Goal: Task Accomplishment & Management: Use online tool/utility

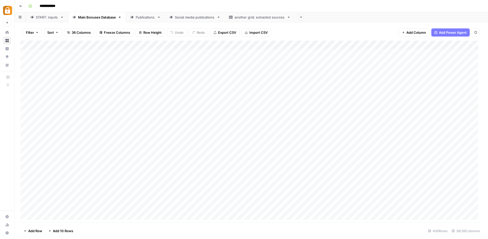
scroll to position [0, 12]
drag, startPoint x: 65, startPoint y: 227, endPoint x: 189, endPoint y: 229, distance: 123.7
click at [189, 229] on footer "Add Row Add 10 Rows 400 Rows 36/36 Columns" at bounding box center [251, 231] width 461 height 17
click at [374, 52] on div "Add Column" at bounding box center [251, 132] width 461 height 183
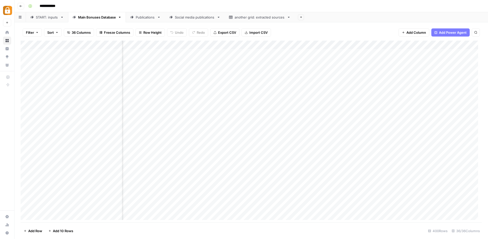
scroll to position [0, 1393]
drag, startPoint x: 342, startPoint y: 68, endPoint x: 340, endPoint y: 67, distance: 2.6
click at [340, 67] on div "Add Column" at bounding box center [251, 132] width 461 height 183
drag, startPoint x: 201, startPoint y: 43, endPoint x: 270, endPoint y: 46, distance: 69.2
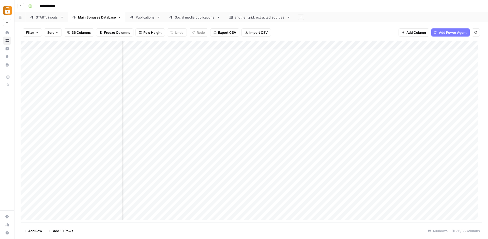
click at [270, 46] on div "Add Column" at bounding box center [251, 132] width 461 height 183
click at [277, 51] on div "Add Column" at bounding box center [251, 132] width 461 height 183
click at [325, 51] on div "Add Column" at bounding box center [251, 132] width 461 height 183
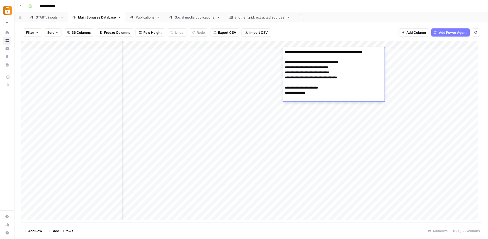
drag, startPoint x: 317, startPoint y: 99, endPoint x: 339, endPoint y: 95, distance: 22.9
click at [339, 95] on textarea "**********" at bounding box center [334, 75] width 102 height 53
drag, startPoint x: 333, startPoint y: 92, endPoint x: 293, endPoint y: 89, distance: 39.5
click at [293, 89] on textarea "**********" at bounding box center [334, 75] width 102 height 53
click at [329, 99] on textarea "**********" at bounding box center [334, 75] width 102 height 53
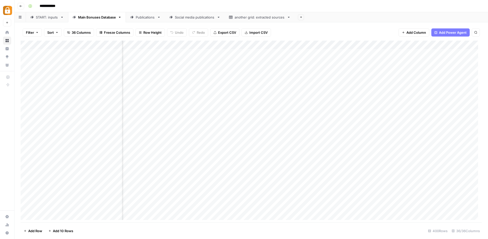
click at [345, 32] on div "Filter Sort 36 Columns Freeze Columns Row Height Undo Redo Export CSV Import CS…" at bounding box center [251, 32] width 461 height 16
click at [145, 18] on div "Publications" at bounding box center [145, 17] width 19 height 5
click at [109, 17] on div "Main Bonuses Database" at bounding box center [97, 17] width 38 height 5
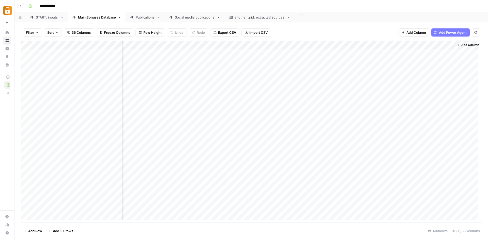
click at [149, 20] on link "Publications" at bounding box center [145, 17] width 39 height 10
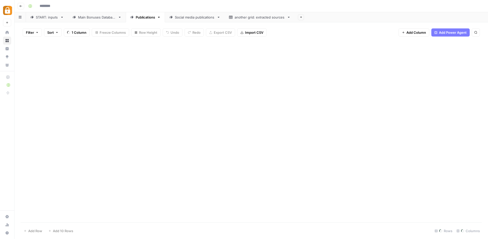
type input "**********"
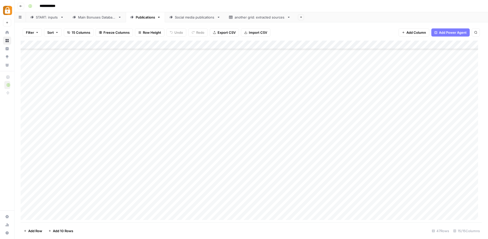
scroll to position [198, 0]
drag, startPoint x: 146, startPoint y: 219, endPoint x: 126, endPoint y: 219, distance: 19.6
click at [126, 219] on div "Add Column" at bounding box center [251, 132] width 461 height 183
click at [132, 198] on div "Add Column" at bounding box center [251, 132] width 461 height 183
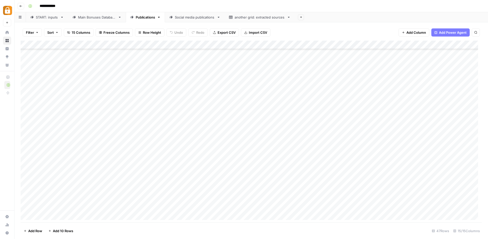
click at [104, 204] on div "Add Column" at bounding box center [251, 132] width 461 height 183
click at [105, 199] on div "Add Column" at bounding box center [251, 132] width 461 height 183
click at [113, 205] on div "Add Column" at bounding box center [251, 132] width 461 height 183
click at [113, 200] on div "Add Column" at bounding box center [251, 132] width 461 height 183
click at [110, 204] on div "Add Column" at bounding box center [251, 132] width 461 height 183
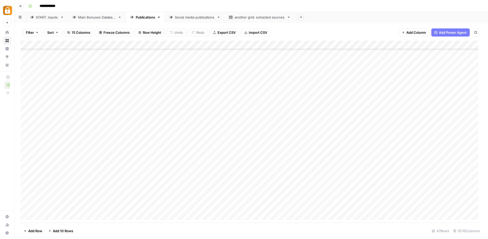
click at [112, 193] on div "Add Column" at bounding box center [251, 132] width 461 height 183
click at [112, 197] on div "Add Column" at bounding box center [251, 132] width 461 height 183
click at [117, 207] on div "Add Column" at bounding box center [251, 132] width 461 height 183
click at [185, 20] on link "Social media publications" at bounding box center [195, 17] width 60 height 10
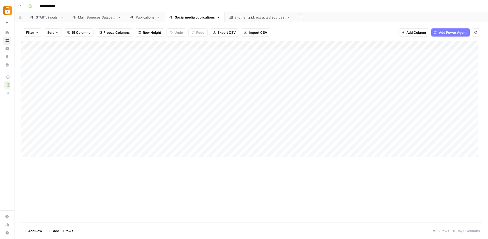
scroll to position [4, 0]
click at [199, 135] on div "Add Column" at bounding box center [251, 101] width 461 height 120
click at [199, 141] on div "Add Column" at bounding box center [251, 101] width 461 height 120
click at [103, 18] on div "Main Bonuses Database" at bounding box center [97, 17] width 38 height 5
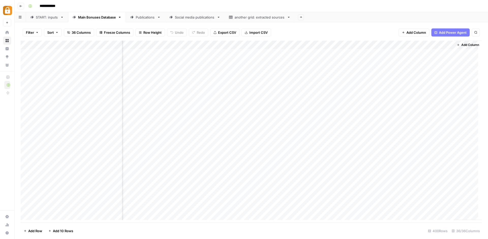
click at [264, 50] on div "Add Column" at bounding box center [251, 132] width 461 height 183
click at [185, 20] on div "Social media publications" at bounding box center [195, 17] width 40 height 5
click at [368, 42] on div "Add Column" at bounding box center [251, 101] width 461 height 120
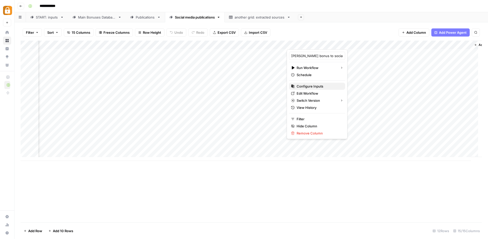
click at [316, 87] on span "Configure Inputs" at bounding box center [318, 86] width 44 height 5
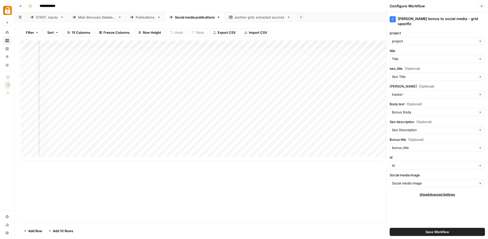
scroll to position [0, 950]
click at [317, 120] on div "Add Column" at bounding box center [251, 101] width 461 height 120
click at [358, 120] on div "Add Column" at bounding box center [251, 101] width 461 height 120
click at [316, 119] on div "Add Column" at bounding box center [251, 101] width 461 height 120
click at [360, 122] on div "Add Column" at bounding box center [251, 101] width 461 height 120
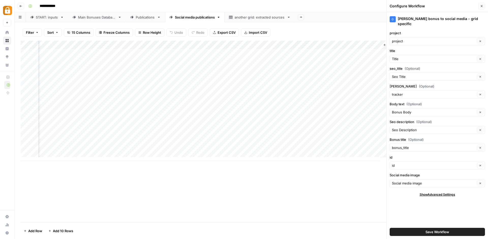
click at [301, 120] on div "Add Column" at bounding box center [251, 101] width 461 height 120
click at [343, 119] on div "Add Column" at bounding box center [251, 101] width 461 height 120
click at [307, 117] on div "Add Column" at bounding box center [251, 101] width 461 height 120
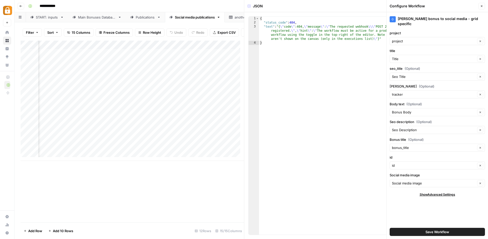
click at [481, 4] on button "Close" at bounding box center [481, 6] width 7 height 7
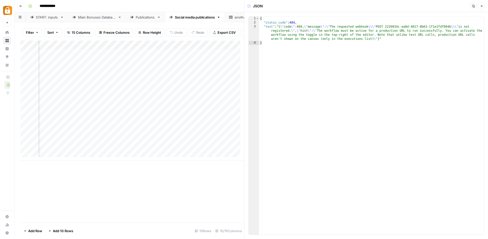
click at [480, 7] on icon "button" at bounding box center [481, 6] width 3 height 3
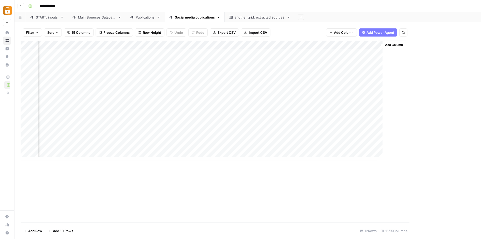
scroll to position [0, 871]
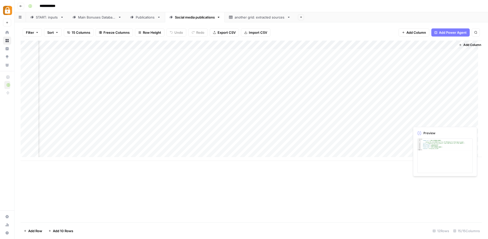
click at [426, 119] on div "Add Column" at bounding box center [251, 101] width 461 height 120
click at [106, 21] on link "Main Bonuses Database" at bounding box center [97, 17] width 58 height 10
click at [325, 55] on div "Add Column" at bounding box center [251, 132] width 461 height 183
click at [325, 52] on div "Add Column" at bounding box center [251, 132] width 461 height 183
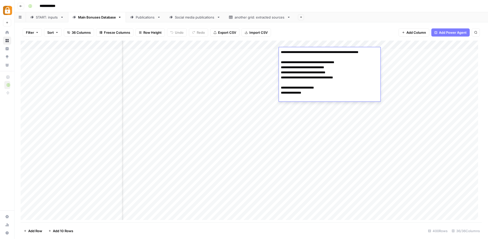
click at [325, 52] on textarea "**********" at bounding box center [330, 75] width 102 height 53
click at [333, 76] on textarea "**********" at bounding box center [330, 75] width 102 height 53
drag, startPoint x: 341, startPoint y: 83, endPoint x: 281, endPoint y: 66, distance: 62.0
click at [281, 66] on textarea "**********" at bounding box center [330, 75] width 102 height 53
drag, startPoint x: 291, startPoint y: 93, endPoint x: 321, endPoint y: 92, distance: 30.2
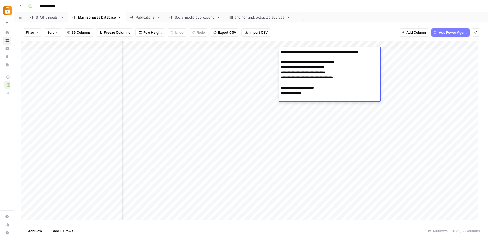
click at [321, 92] on textarea "**********" at bounding box center [330, 75] width 102 height 53
click at [325, 100] on textarea "**********" at bounding box center [330, 75] width 102 height 53
click at [323, 27] on div "Filter Sort 36 Columns Freeze Columns Row Height Undo Redo Export CSV Import CS…" at bounding box center [251, 32] width 461 height 16
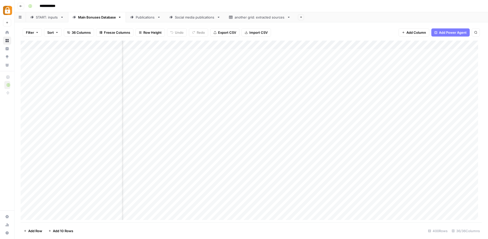
scroll to position [0, 259]
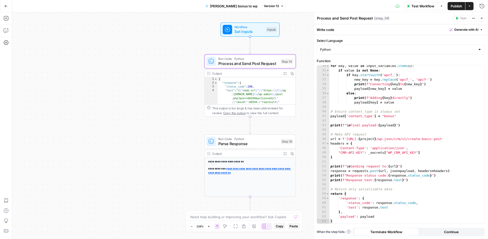
scroll to position [134, 0]
click at [8, 7] on icon "button" at bounding box center [6, 6] width 4 height 4
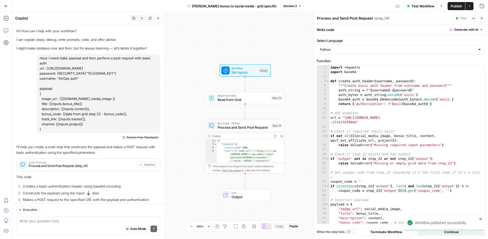
scroll to position [177, 0]
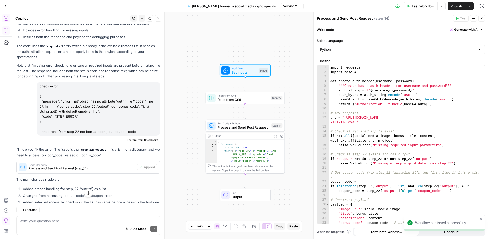
click at [9, 8] on button "Go Back" at bounding box center [6, 6] width 9 height 9
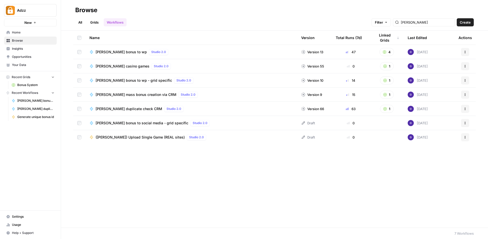
click at [21, 33] on span "Home" at bounding box center [33, 32] width 42 height 5
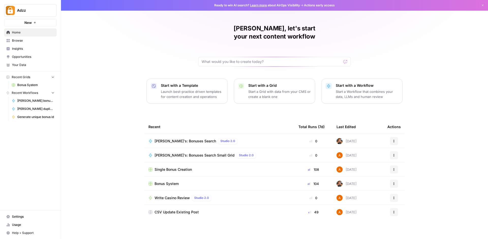
click at [19, 42] on span "Browse" at bounding box center [33, 40] width 42 height 5
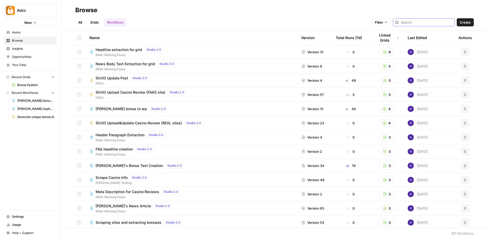
click at [424, 22] on input "search" at bounding box center [427, 22] width 52 height 5
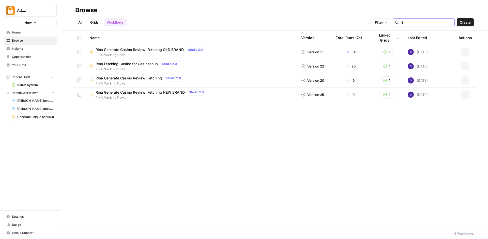
type input "r"
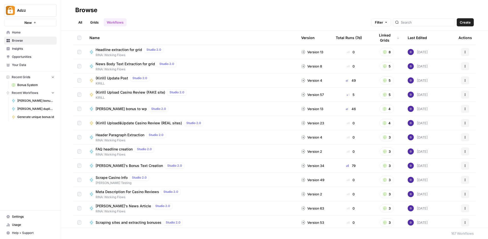
click at [29, 44] on link "Browse" at bounding box center [30, 41] width 53 height 8
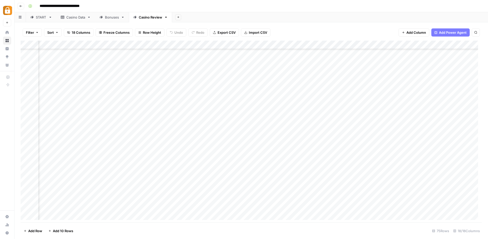
scroll to position [485, 127]
click at [207, 189] on div "Add Column" at bounding box center [251, 132] width 461 height 183
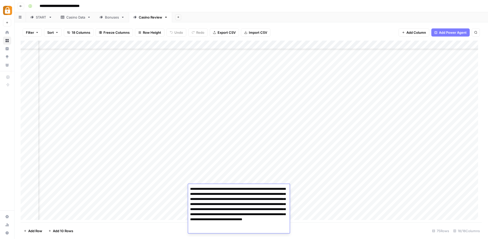
click at [207, 189] on textarea "**********" at bounding box center [239, 207] width 102 height 43
click at [170, 187] on div "Add Column" at bounding box center [251, 132] width 461 height 183
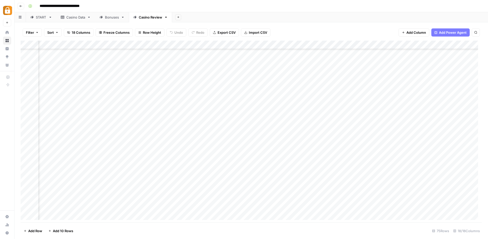
click at [170, 187] on div "Add Column" at bounding box center [251, 132] width 461 height 183
click at [170, 187] on textarea "**********" at bounding box center [139, 189] width 99 height 7
click at [392, 188] on div "Add Column" at bounding box center [251, 132] width 461 height 183
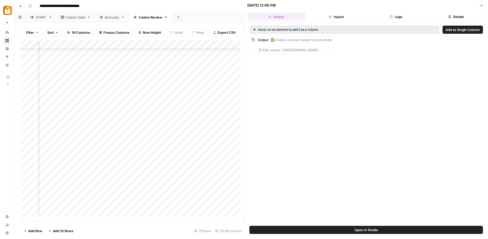
click at [399, 18] on button "Logs" at bounding box center [396, 17] width 58 height 8
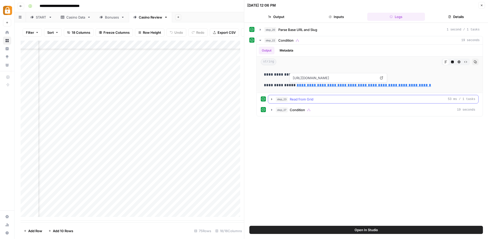
click at [271, 100] on icon "button" at bounding box center [272, 99] width 4 height 4
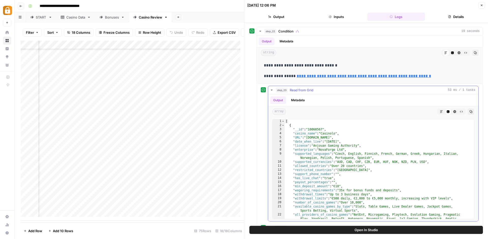
click at [271, 91] on icon "button" at bounding box center [272, 90] width 4 height 4
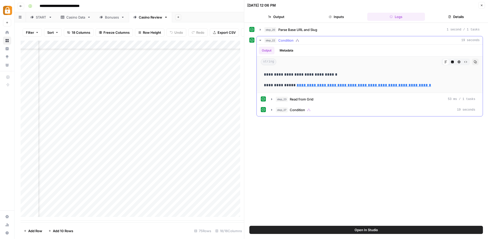
click at [260, 41] on icon "button" at bounding box center [260, 40] width 2 height 1
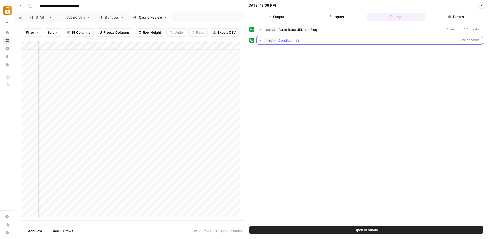
click at [260, 41] on icon "button" at bounding box center [260, 40] width 1 height 2
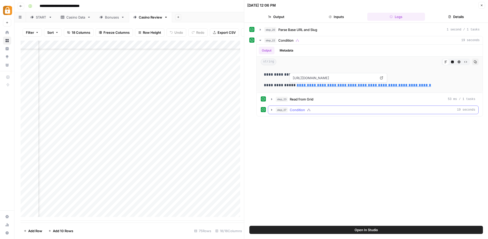
click at [274, 109] on button "step_27 Condition 19 seconds" at bounding box center [373, 110] width 210 height 8
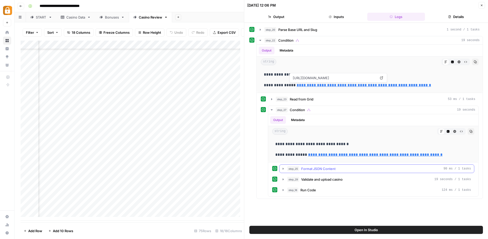
click at [284, 169] on icon "button" at bounding box center [283, 169] width 4 height 4
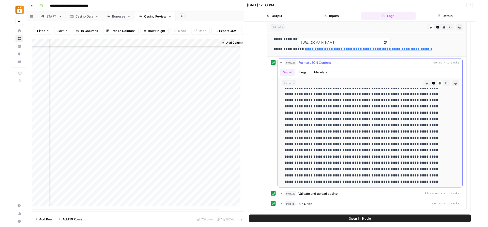
scroll to position [1670, 0]
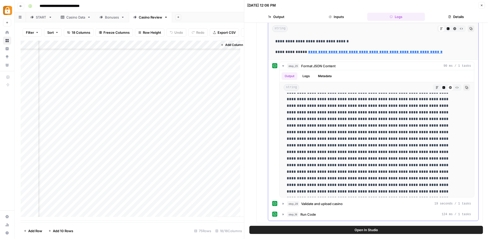
click at [353, 53] on link "**********" at bounding box center [375, 52] width 134 height 4
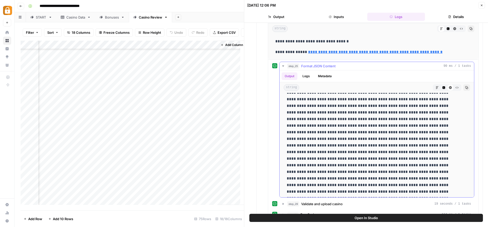
click at [358, 91] on div at bounding box center [366, 87] width 130 height 7
click at [358, 99] on p at bounding box center [373, 30] width 173 height 462
click at [352, 93] on p at bounding box center [373, 30] width 173 height 462
click at [332, 98] on p at bounding box center [373, 30] width 173 height 462
type input "****"
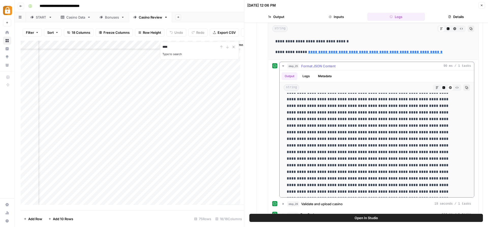
click at [416, 102] on p at bounding box center [373, 30] width 173 height 462
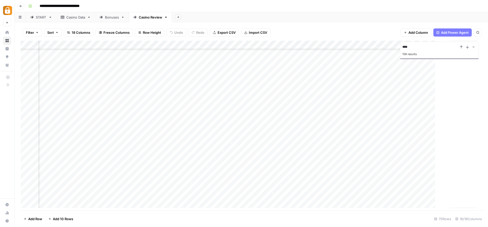
scroll to position [485, 573]
click at [399, 188] on div "Add Column" at bounding box center [251, 126] width 461 height 171
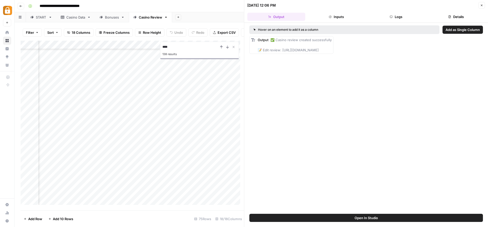
click at [398, 14] on button "Logs" at bounding box center [396, 17] width 58 height 8
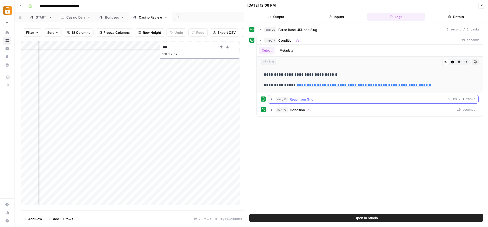
click at [272, 98] on icon "button" at bounding box center [272, 99] width 4 height 4
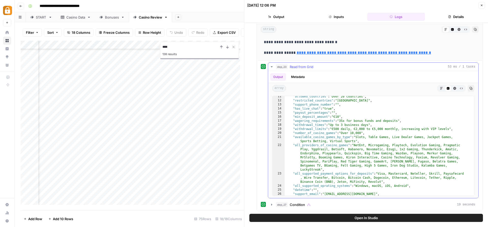
scroll to position [63, 0]
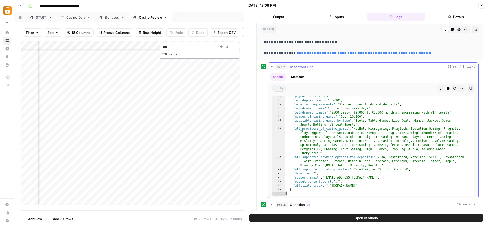
click at [274, 67] on button "step_23 Read from Grid 53 ms / 1 tasks" at bounding box center [373, 67] width 210 height 8
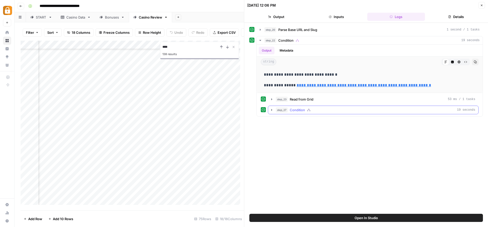
click at [271, 109] on icon "button" at bounding box center [272, 110] width 4 height 4
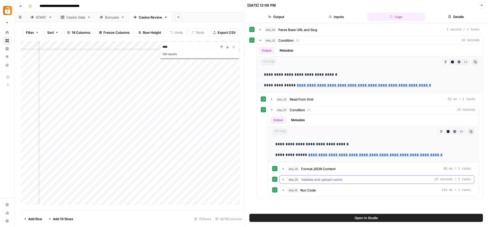
click at [284, 181] on icon "button" at bounding box center [283, 180] width 4 height 4
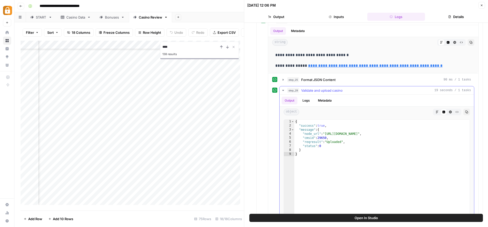
scroll to position [115, 0]
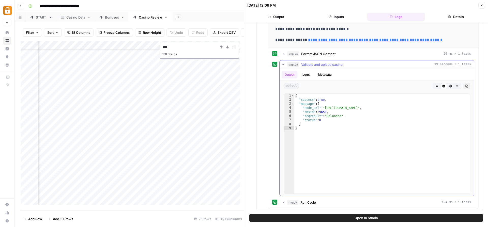
click at [310, 76] on button "Logs" at bounding box center [305, 75] width 13 height 8
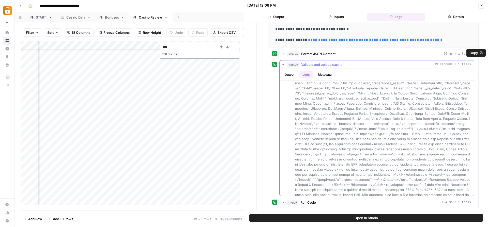
scroll to position [56, 0]
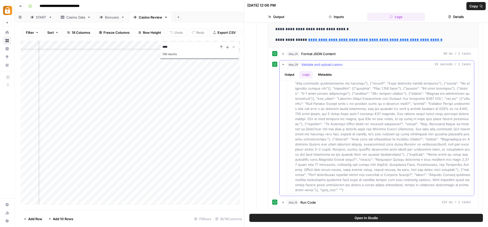
scroll to position [781, 0]
click at [283, 202] on icon "button" at bounding box center [283, 202] width 4 height 4
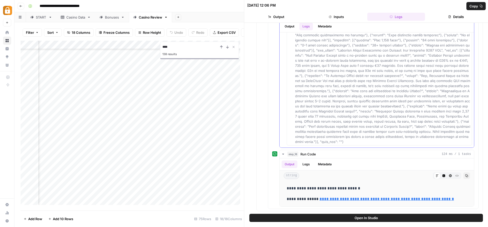
scroll to position [759, 0]
click at [380, 57] on span at bounding box center [383, 56] width 176 height 797
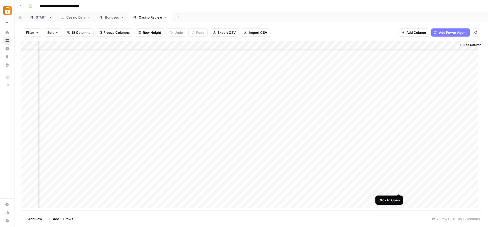
click at [399, 188] on div "Add Column" at bounding box center [251, 126] width 461 height 171
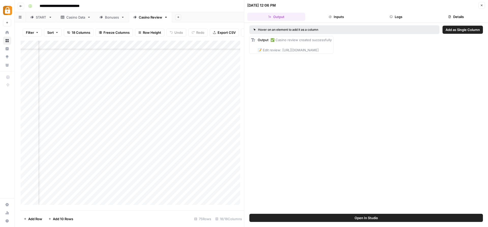
click at [392, 22] on header "09/03/25 at 12:06 PM Close Output Inputs Logs Details" at bounding box center [366, 11] width 244 height 23
click at [390, 18] on button "Logs" at bounding box center [396, 17] width 58 height 8
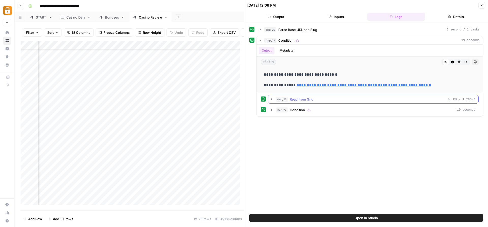
click at [270, 99] on button "step_23 Read from Grid 53 ms / 1 tasks" at bounding box center [373, 99] width 210 height 8
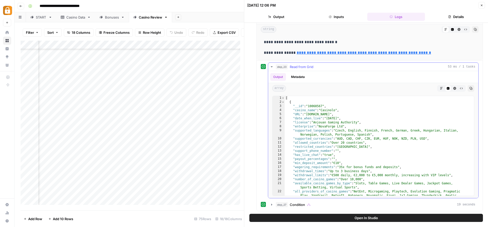
scroll to position [58, 0]
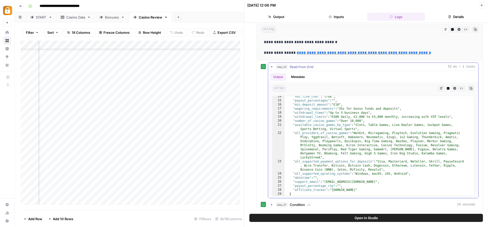
click at [272, 66] on icon "button" at bounding box center [272, 67] width 4 height 4
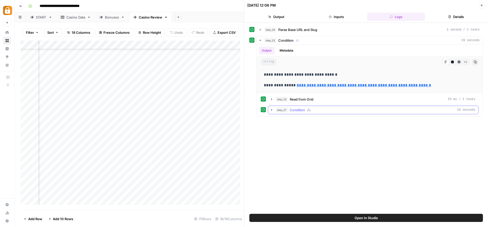
click at [272, 110] on icon "button" at bounding box center [271, 110] width 1 height 2
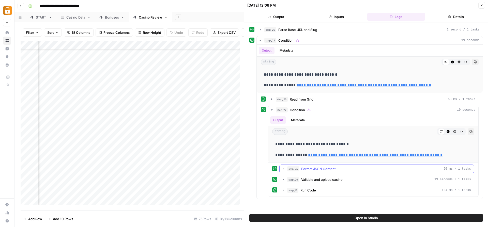
click at [281, 169] on icon "button" at bounding box center [283, 169] width 4 height 4
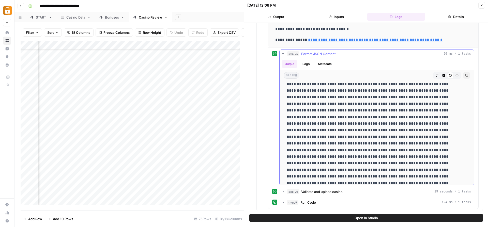
scroll to position [1615, 0]
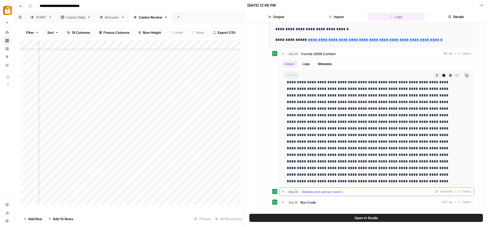
click at [285, 192] on icon "button" at bounding box center [283, 192] width 4 height 4
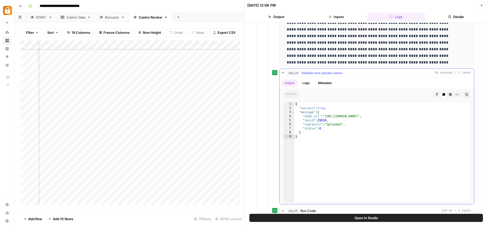
scroll to position [242, 0]
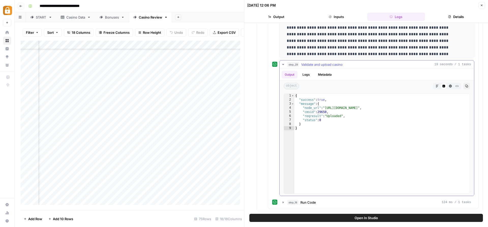
click at [283, 63] on icon "button" at bounding box center [283, 64] width 4 height 4
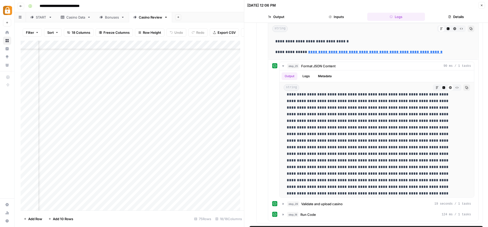
scroll to position [103, 0]
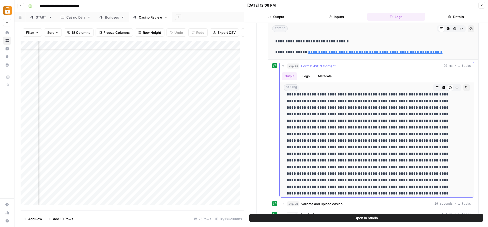
click at [285, 64] on button "step_25 Format JSON Content 90 ms / 1 tasks" at bounding box center [376, 66] width 194 height 8
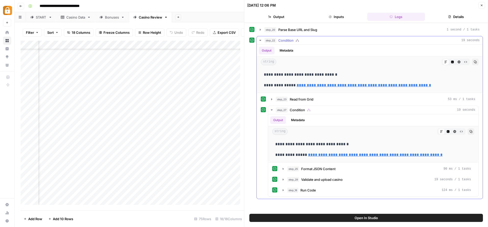
scroll to position [0, 0]
click at [282, 179] on icon "button" at bounding box center [283, 180] width 4 height 4
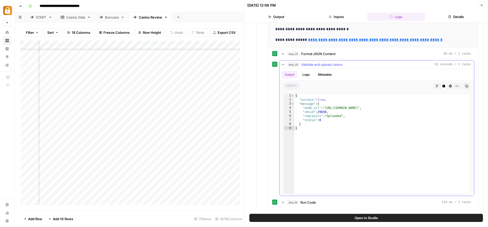
scroll to position [103, 0]
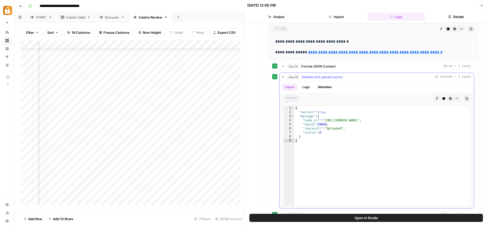
click at [306, 86] on button "Logs" at bounding box center [305, 87] width 13 height 8
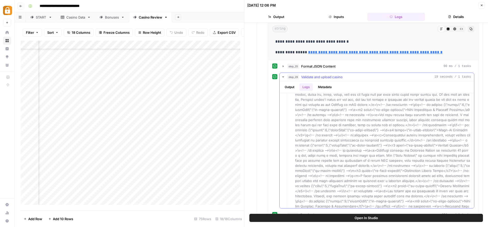
scroll to position [305, 0]
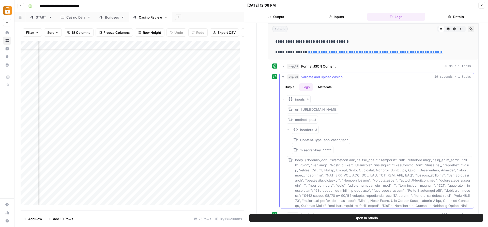
click at [285, 99] on div "inputs 4" at bounding box center [376, 99] width 190 height 8
click at [282, 100] on icon "button" at bounding box center [282, 99] width 3 height 3
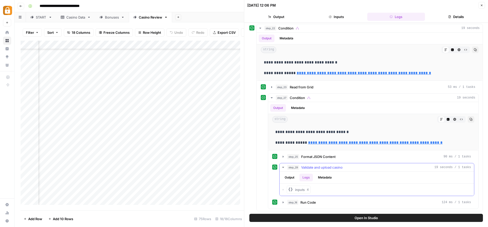
click at [284, 187] on div "inputs 4" at bounding box center [376, 190] width 190 height 8
click at [284, 188] on button "button" at bounding box center [282, 189] width 3 height 3
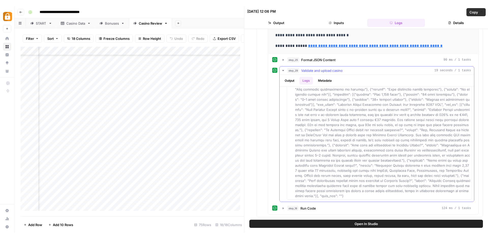
scroll to position [781, 0]
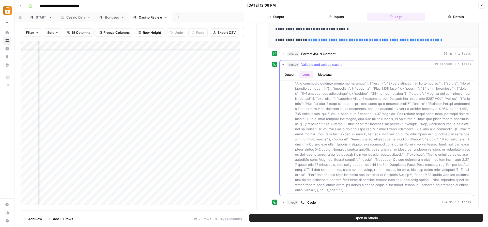
drag, startPoint x: 295, startPoint y: 147, endPoint x: 392, endPoint y: 189, distance: 105.3
copy div "body {"project_url": "casinoshub.com", "casino_name": "Casinolo", "url": "casin…"
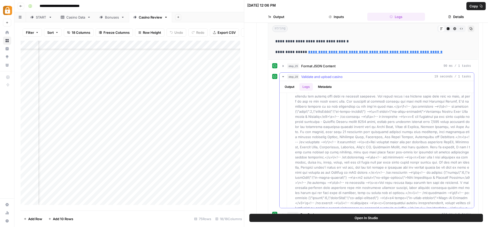
scroll to position [0, 0]
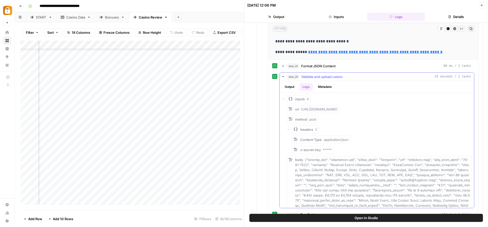
click at [337, 108] on span "https://nhost.apidome.net/api/v1/airops/casino-review/upload" at bounding box center [319, 109] width 36 height 4
copy span "url"
click at [337, 111] on span "https://nhost.apidome.net/api/v1/airops/casino-review/upload" at bounding box center [319, 109] width 36 height 4
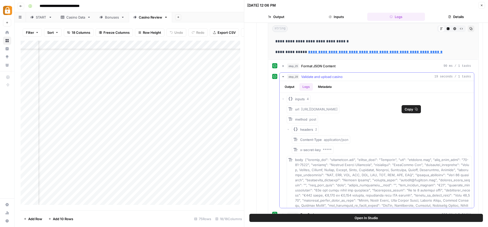
drag, startPoint x: 301, startPoint y: 108, endPoint x: 397, endPoint y: 110, distance: 96.1
click at [337, 110] on span "https://nhost.apidome.net/api/v1/airops/casino-review/upload" at bounding box center [319, 109] width 36 height 4
copy span "https://nhost.apidome.net/api/v1/airops/casino-review/upload"
click at [337, 111] on span "https://nhost.apidome.net/api/v1/airops/casino-review/upload" at bounding box center [319, 109] width 36 height 4
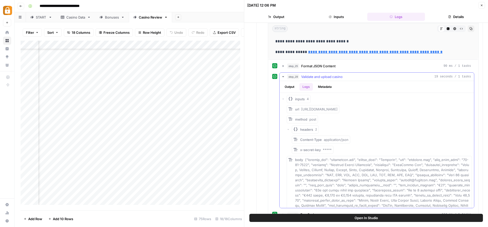
click at [337, 111] on span "https://nhost.apidome.net/api/v1/airops/casino-review/upload" at bounding box center [319, 109] width 36 height 4
copy span "url"
click at [307, 111] on span "https://nhost.apidome.net/api/v1/airops/casino-review/upload" at bounding box center [319, 109] width 36 height 4
drag, startPoint x: 302, startPoint y: 110, endPoint x: 393, endPoint y: 109, distance: 91.5
click at [337, 109] on span "https://nhost.apidome.net/api/v1/airops/casino-review/upload" at bounding box center [319, 109] width 36 height 4
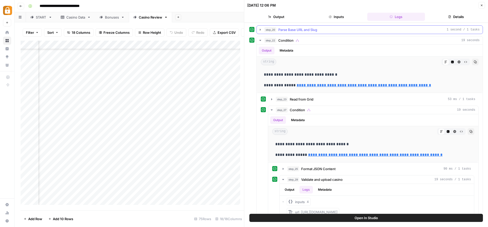
click at [304, 32] on span "Parse Base URL and Slug" at bounding box center [297, 29] width 39 height 5
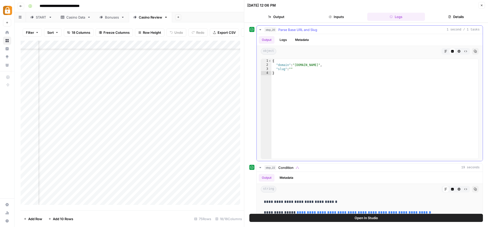
click at [304, 32] on span "Parse Base URL and Slug" at bounding box center [297, 29] width 39 height 5
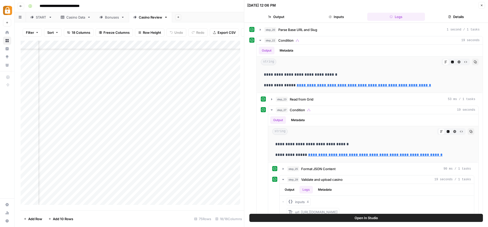
scroll to position [485, 783]
click at [190, 47] on div "Add Column" at bounding box center [132, 125] width 223 height 168
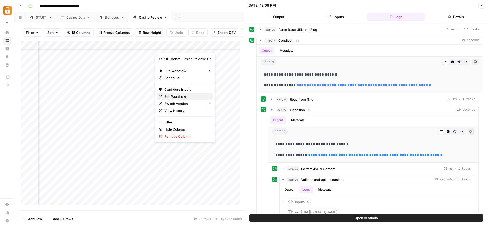
click at [185, 98] on span "Edit Workflow" at bounding box center [186, 96] width 44 height 5
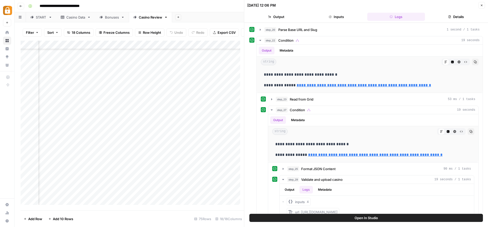
scroll to position [485, 817]
click at [154, 47] on div "Add Column" at bounding box center [132, 125] width 223 height 168
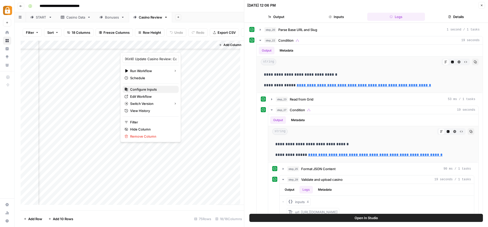
click at [153, 91] on span "Configure Inputs" at bounding box center [152, 89] width 44 height 5
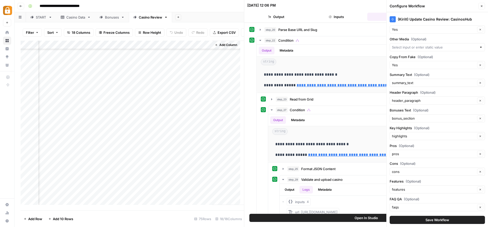
scroll to position [518, 0]
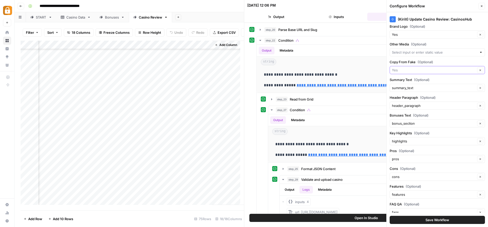
click at [433, 70] on input "Copy From Fake (Optional)" at bounding box center [434, 70] width 84 height 5
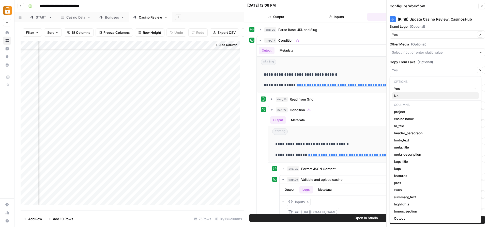
click at [417, 94] on span "No" at bounding box center [434, 95] width 81 height 5
type input "No"
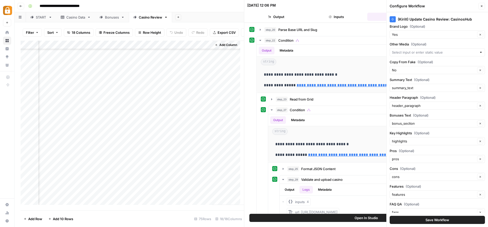
click at [448, 220] on button "Save Workflow" at bounding box center [436, 220] width 95 height 8
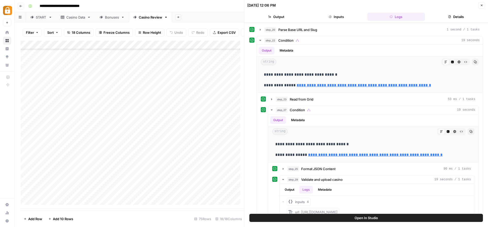
scroll to position [500, 817]
click at [162, 176] on div "Add Column" at bounding box center [132, 125] width 223 height 168
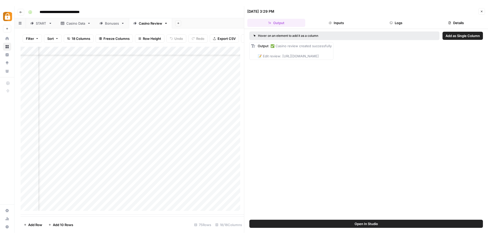
scroll to position [500, 817]
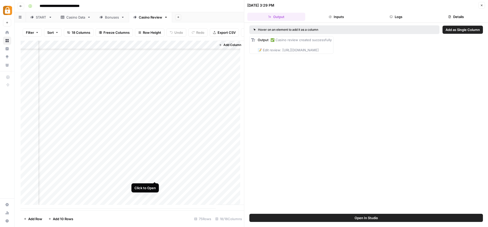
click at [154, 177] on div "Add Column" at bounding box center [132, 125] width 223 height 168
drag, startPoint x: 281, startPoint y: 49, endPoint x: 417, endPoint y: 50, distance: 135.9
click at [417, 50] on div "Output ✅ Casino review created successfully 📝 Edit review: https://wp.casinoshu…" at bounding box center [365, 45] width 233 height 18
copy span "https://wp.casinoshub.com/wp-admin/post.php?post=29650&action=edit"
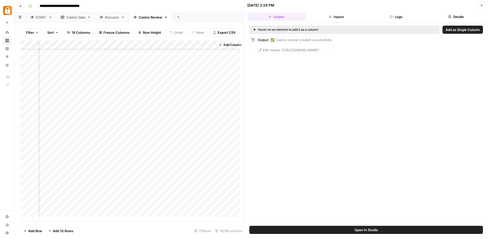
scroll to position [488, 817]
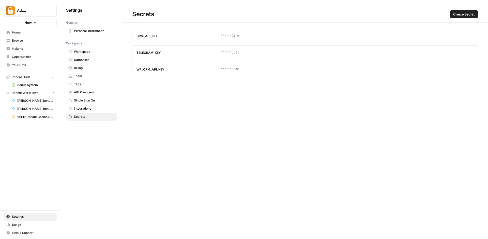
click at [147, 37] on div "CRM_API_KEY" at bounding box center [178, 36] width 84 height 5
click at [224, 67] on article "WP_CRM_API_KEY ******bgAC Update Delete" at bounding box center [305, 69] width 346 height 15
click at [458, 71] on button "Update" at bounding box center [460, 70] width 8 height 8
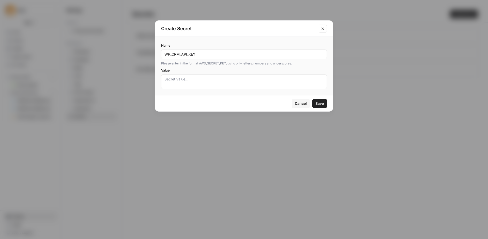
click at [302, 107] on button "Cancel" at bounding box center [301, 103] width 18 height 9
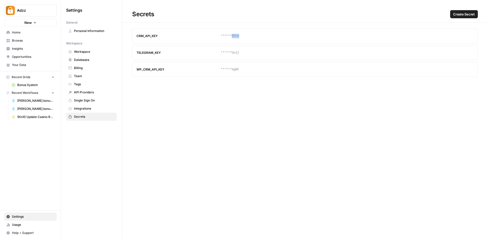
drag, startPoint x: 242, startPoint y: 37, endPoint x: 231, endPoint y: 36, distance: 10.2
click at [231, 36] on div "******OYre" at bounding box center [305, 36] width 168 height 5
copy div "OYre"
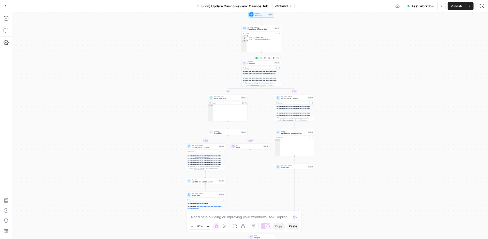
click at [267, 63] on span "Condition" at bounding box center [260, 63] width 26 height 3
click at [263, 30] on div "Run Code · Python Parse Base URL and Slug Step 20 Copy step Delete step Add Not…" at bounding box center [260, 28] width 39 height 6
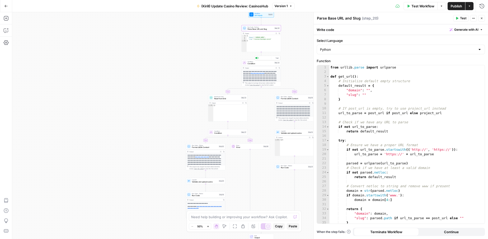
click at [261, 64] on span "Condition" at bounding box center [260, 63] width 26 height 3
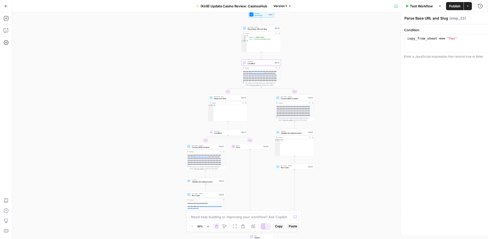
type textarea "Condition"
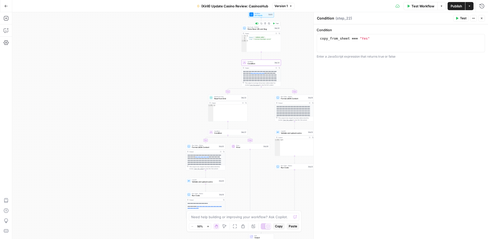
click at [263, 30] on span "Parse Base URL and Slug" at bounding box center [260, 29] width 26 height 3
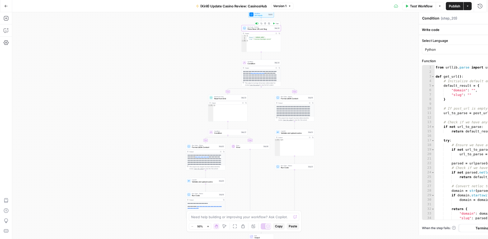
type textarea "Parse Base URL and Slug"
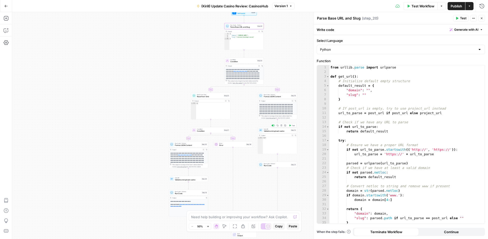
click at [275, 132] on span "Validate and upload casino" at bounding box center [277, 131] width 26 height 3
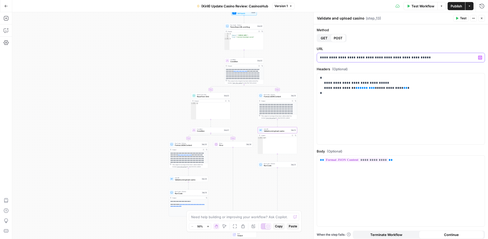
click at [336, 57] on p "**********" at bounding box center [399, 57] width 158 height 5
copy p "**********"
drag, startPoint x: 325, startPoint y: 89, endPoint x: 345, endPoint y: 90, distance: 19.9
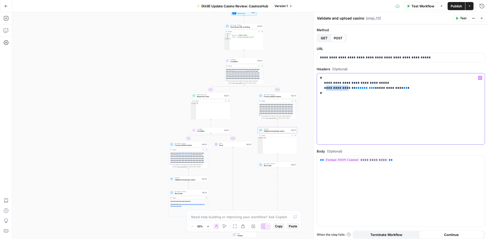
click at [345, 90] on p "**********" at bounding box center [399, 85] width 158 height 20
copy p "**********"
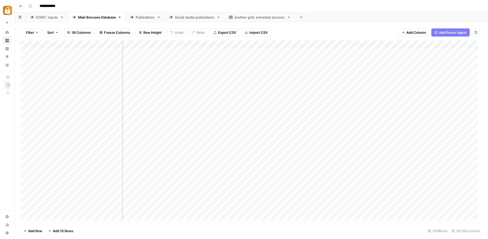
scroll to position [0, 259]
click at [142, 20] on link "Publications" at bounding box center [145, 17] width 39 height 10
click at [96, 19] on div "Main Bonuses Database" at bounding box center [97, 17] width 38 height 5
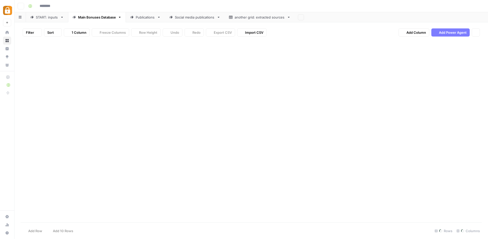
type input "**********"
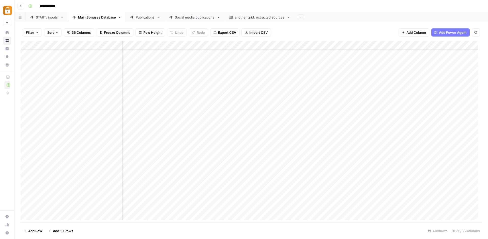
scroll to position [1016, 432]
click at [423, 45] on div "Add Column" at bounding box center [251, 132] width 461 height 183
click at [155, 197] on div "Add Column" at bounding box center [251, 132] width 461 height 183
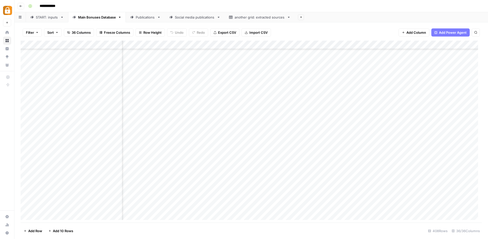
click at [155, 197] on div "Add Column" at bounding box center [251, 132] width 461 height 183
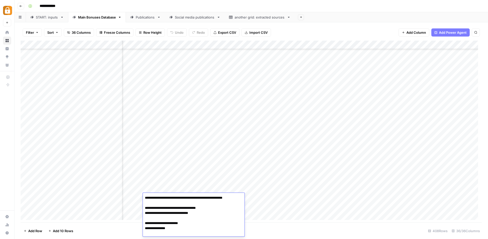
scroll to position [1, 0]
click at [155, 197] on textarea "**********" at bounding box center [192, 215] width 98 height 43
click at [138, 19] on div "Publications" at bounding box center [145, 17] width 19 height 5
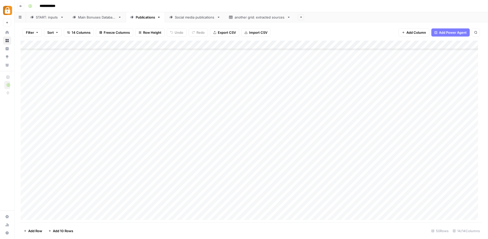
scroll to position [269, 0]
click at [83, 19] on div "Main Bonuses Database" at bounding box center [97, 17] width 38 height 5
click at [47, 18] on div "START: inputs" at bounding box center [47, 17] width 22 height 5
click at [105, 18] on div "Main Bonuses Database" at bounding box center [97, 17] width 38 height 5
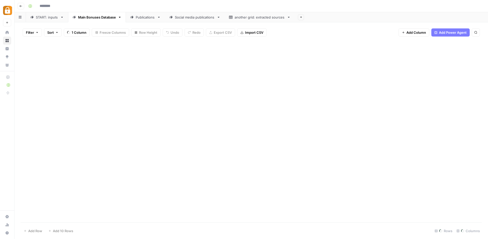
type input "**********"
click at [137, 18] on div "Publications" at bounding box center [145, 17] width 19 height 5
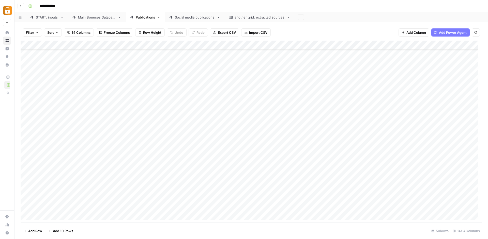
scroll to position [95, 0]
click at [87, 14] on link "Main Bonuses Database" at bounding box center [97, 17] width 58 height 10
click at [205, 197] on div "Add Column" at bounding box center [251, 132] width 461 height 183
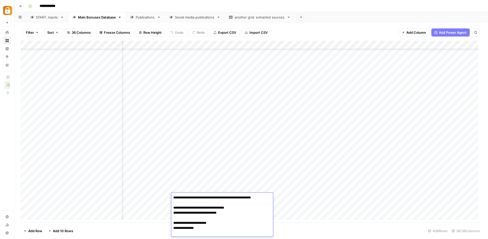
click at [205, 197] on textarea "**********" at bounding box center [222, 215] width 102 height 43
click at [209, 166] on div "Add Column" at bounding box center [251, 132] width 461 height 183
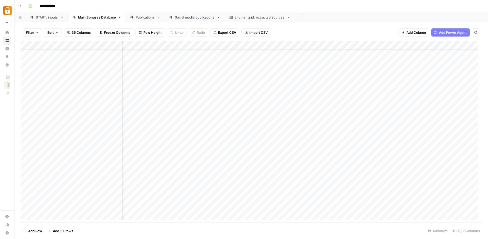
click at [236, 197] on div "Add Column" at bounding box center [251, 132] width 461 height 183
click at [239, 197] on div "Add Column" at bounding box center [251, 132] width 461 height 183
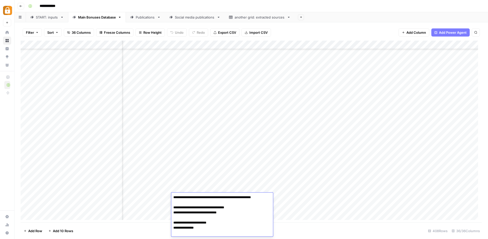
click at [239, 197] on textarea "**********" at bounding box center [220, 215] width 98 height 43
click at [212, 176] on div "Add Column" at bounding box center [251, 132] width 461 height 183
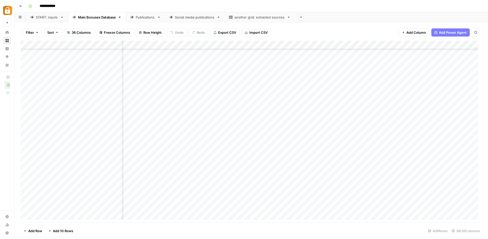
click at [205, 197] on div "Add Column" at bounding box center [251, 132] width 461 height 183
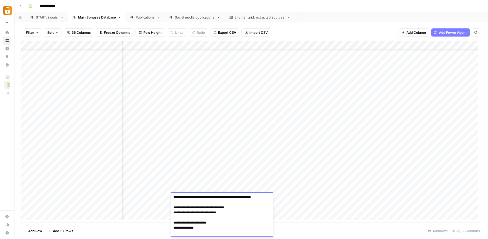
click at [205, 197] on textarea "**********" at bounding box center [220, 215] width 98 height 43
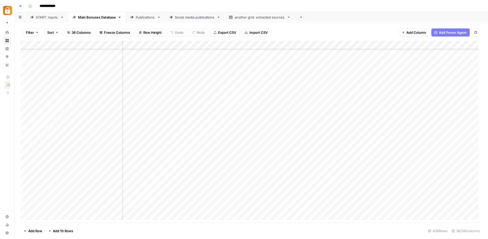
click at [203, 180] on div "Add Column" at bounding box center [251, 132] width 461 height 183
click at [207, 198] on div "Add Column" at bounding box center [251, 132] width 461 height 183
click at [196, 197] on div "Add Column" at bounding box center [251, 132] width 461 height 183
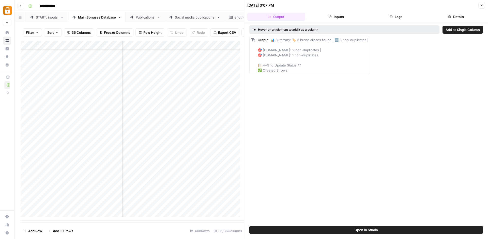
click at [389, 15] on button "Logs" at bounding box center [396, 17] width 58 height 8
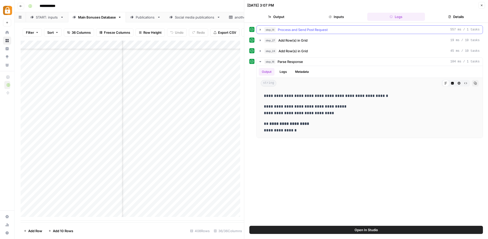
click at [308, 29] on span "Process and Send Post Request" at bounding box center [303, 29] width 50 height 5
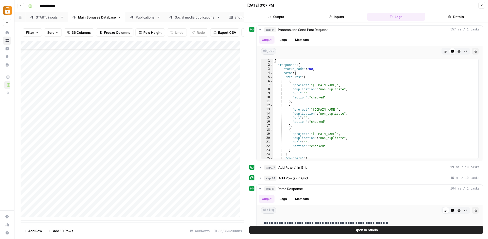
scroll to position [3361, 0]
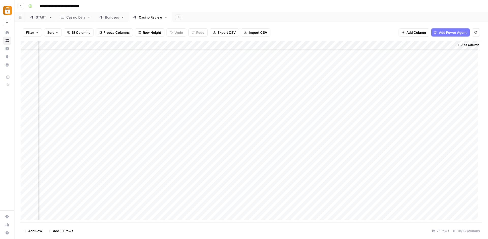
scroll to position [485, 580]
click at [392, 44] on div "Add Column" at bounding box center [251, 132] width 461 height 183
type input "(Kirill) Update Casino Review: CasinosHub"
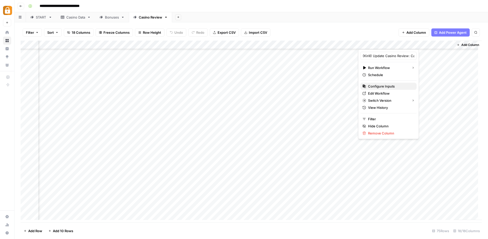
click at [385, 86] on span "Configure Inputs" at bounding box center [390, 86] width 44 height 5
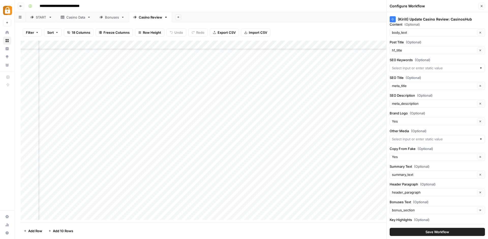
scroll to position [440, 0]
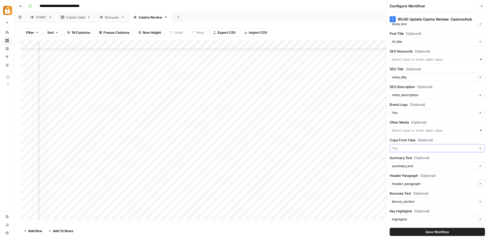
click at [401, 148] on input "Copy From Fake (Optional)" at bounding box center [434, 148] width 84 height 5
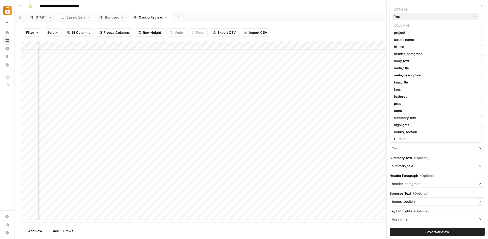
click at [412, 15] on span "Yes" at bounding box center [432, 16] width 76 height 5
type input "Yes"
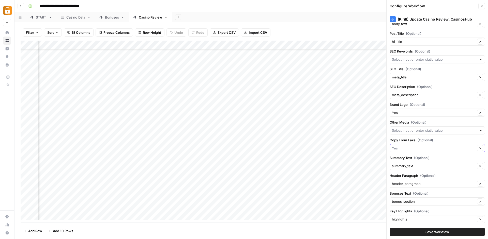
click at [426, 146] on input "Copy From Fake (Optional)" at bounding box center [434, 148] width 84 height 5
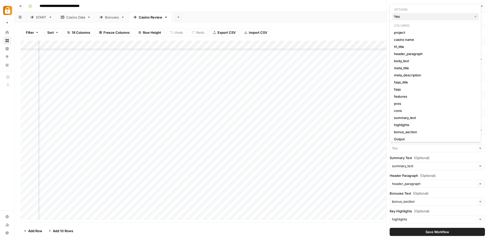
click at [474, 15] on icon "button" at bounding box center [475, 16] width 3 height 3
type input "Yes"
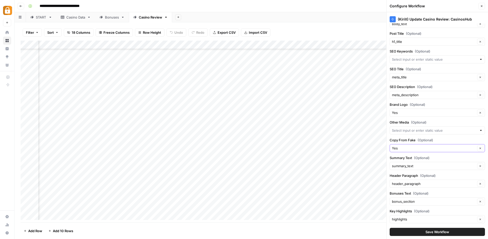
click at [477, 147] on button "Clear" at bounding box center [480, 148] width 6 height 6
click at [479, 149] on icon "button" at bounding box center [480, 148] width 3 height 3
click at [477, 149] on button "Clear" at bounding box center [480, 148] width 6 height 6
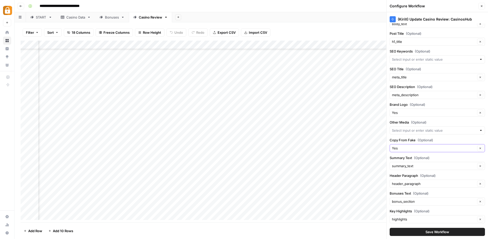
click at [477, 149] on button "Clear" at bounding box center [480, 148] width 6 height 6
click at [426, 149] on input "Copy From Fake (Optional)" at bounding box center [434, 148] width 84 height 5
type input "Yes"
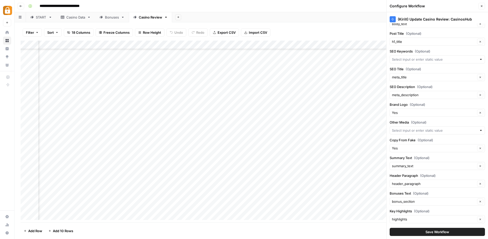
click at [450, 136] on div "(Kirill) Update Casino Review: CasinosHub Post URL (Optional) Project URL proje…" at bounding box center [436, 125] width 101 height 227
click at [423, 148] on input "Copy From Fake (Optional)" at bounding box center [434, 148] width 84 height 5
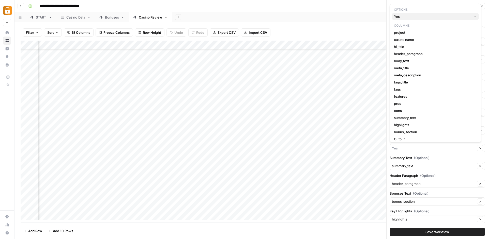
click at [425, 17] on span "Yes" at bounding box center [432, 16] width 76 height 5
type input "Yes"
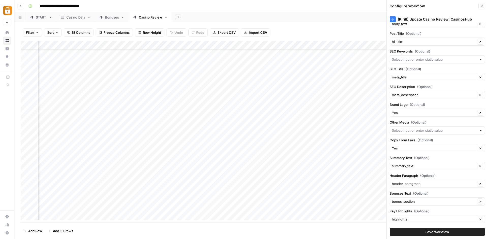
click at [423, 151] on div "Yes Clear" at bounding box center [436, 148] width 95 height 8
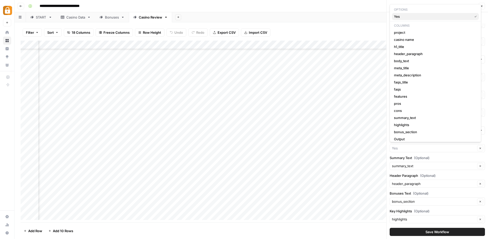
click at [406, 15] on span "Yes" at bounding box center [432, 16] width 76 height 5
type input "Yes"
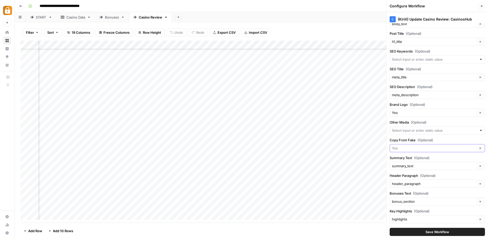
click at [408, 149] on input "Copy From Fake (Optional)" at bounding box center [434, 148] width 84 height 5
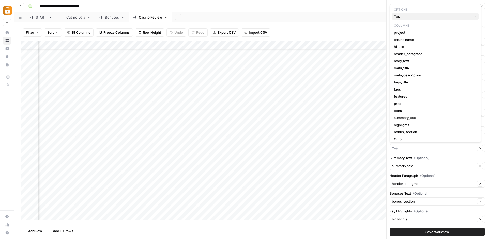
click at [408, 15] on span "Yes" at bounding box center [432, 16] width 76 height 5
type input "Yes"
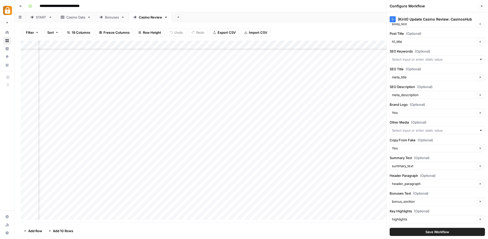
scroll to position [485, 606]
click at [367, 42] on div "Add Column" at bounding box center [251, 132] width 461 height 183
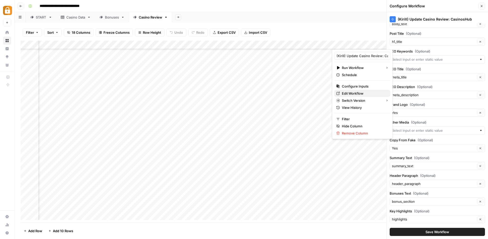
click at [361, 94] on span "Edit Workflow" at bounding box center [364, 93] width 44 height 5
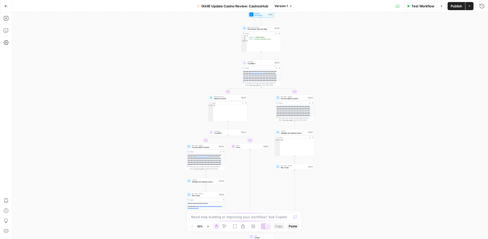
click at [265, 15] on span "Set Inputs" at bounding box center [260, 15] width 13 height 3
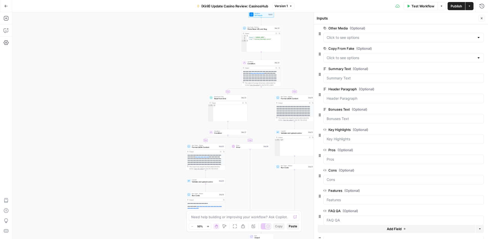
scroll to position [613, 0]
click at [404, 60] on Fake "Copy From Fake (Optional)" at bounding box center [400, 57] width 148 height 5
click at [460, 48] on span "edit field" at bounding box center [464, 48] width 11 height 4
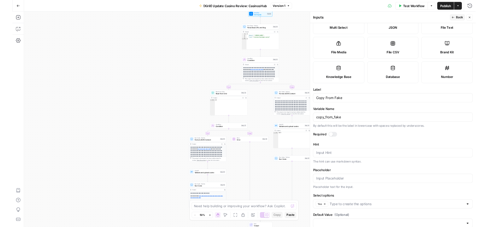
scroll to position [58, 0]
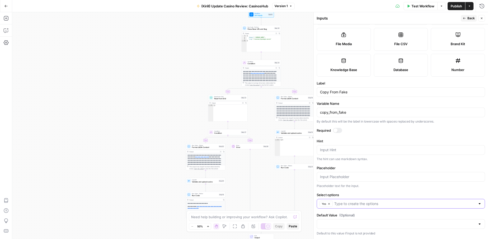
click at [359, 206] on input "Select options" at bounding box center [404, 203] width 141 height 5
type input "No"
click at [370, 191] on form "Input type Short Text Long Text Single Select Multi Select JSON File Text File …" at bounding box center [401, 131] width 174 height 215
click at [366, 204] on input "Select options" at bounding box center [404, 203] width 141 height 5
click at [378, 195] on label "Select options" at bounding box center [401, 195] width 168 height 5
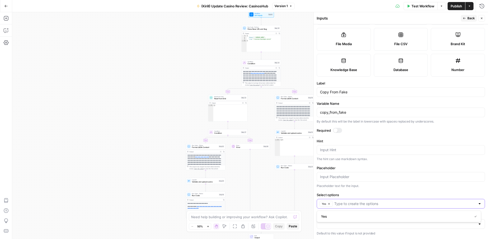
click at [378, 201] on input "Select options" at bounding box center [404, 203] width 141 height 5
click at [378, 195] on label "Select options" at bounding box center [401, 195] width 168 height 5
click at [378, 201] on input "Select options" at bounding box center [404, 203] width 141 height 5
type input "No"
click at [458, 5] on span "Publish" at bounding box center [455, 6] width 11 height 5
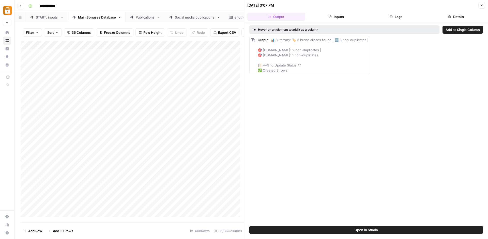
click at [146, 54] on div "Add Column" at bounding box center [132, 131] width 223 height 180
drag, startPoint x: 154, startPoint y: 56, endPoint x: 100, endPoint y: 57, distance: 53.9
click at [122, 57] on textarea "**********" at bounding box center [162, 55] width 81 height 7
drag, startPoint x: 181, startPoint y: 56, endPoint x: 155, endPoint y: 57, distance: 25.9
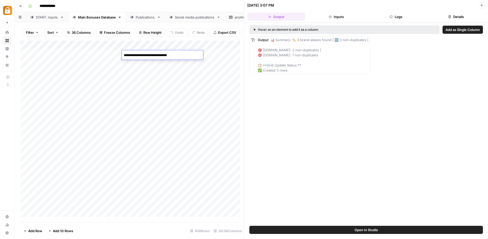
click at [155, 57] on textarea "**********" at bounding box center [162, 55] width 81 height 7
click at [206, 208] on div "Add Column" at bounding box center [132, 131] width 223 height 180
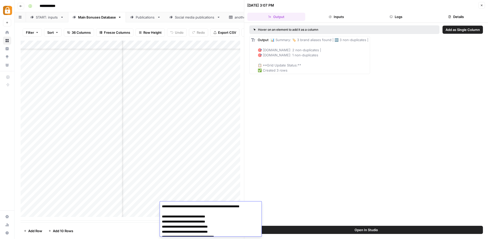
scroll to position [24, 0]
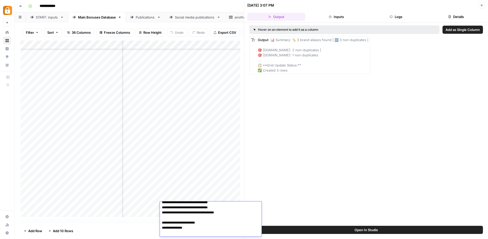
click at [209, 196] on div "Add Column" at bounding box center [132, 131] width 223 height 180
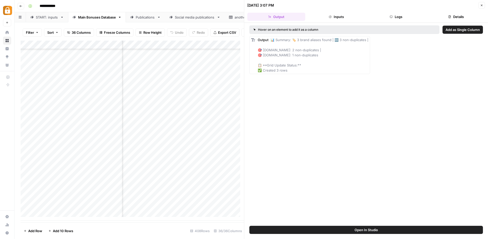
click at [174, 198] on div "Add Column" at bounding box center [132, 131] width 223 height 180
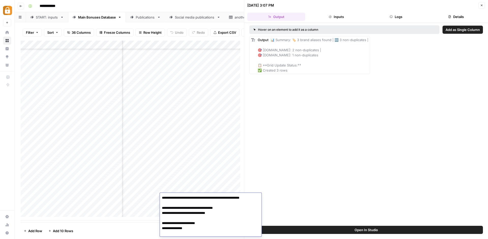
scroll to position [1, 0]
click at [264, 144] on div "Hover on an element to add it as a column Add as Single Column Output 📊 Summary…" at bounding box center [366, 124] width 244 height 203
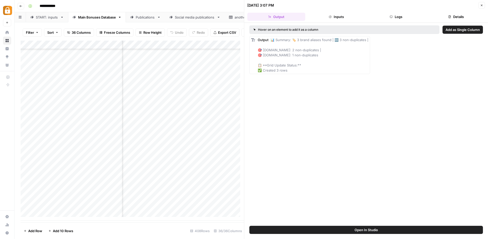
click at [276, 138] on div "Hover on an element to add it as a column Add as Single Column Output 📊 Summary…" at bounding box center [366, 124] width 244 height 203
click at [220, 206] on div "Add Column" at bounding box center [132, 131] width 223 height 180
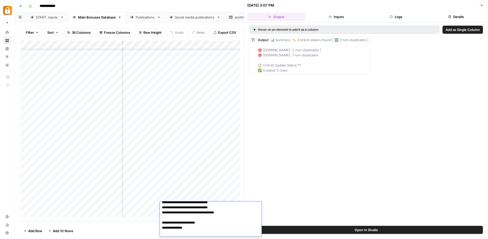
scroll to position [3364, 1349]
click at [216, 197] on div "Add Column" at bounding box center [132, 131] width 223 height 180
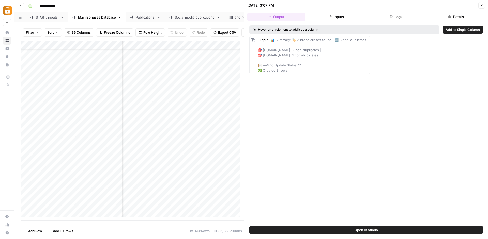
click at [216, 197] on div "Add Column" at bounding box center [132, 131] width 223 height 180
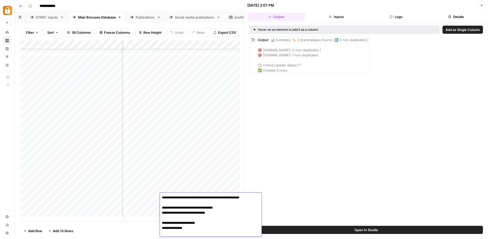
scroll to position [0, 0]
click at [299, 176] on div "Hover on an element to add it as a column Add as Single Column Output 📊 Summary…" at bounding box center [366, 124] width 244 height 203
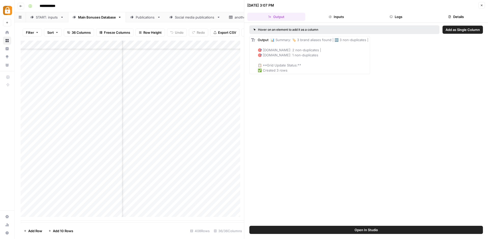
click at [319, 120] on div "Hover on an element to add it as a column Add as Single Column Output 📊 Summary…" at bounding box center [366, 124] width 244 height 203
click at [403, 19] on button "Logs" at bounding box center [396, 17] width 58 height 8
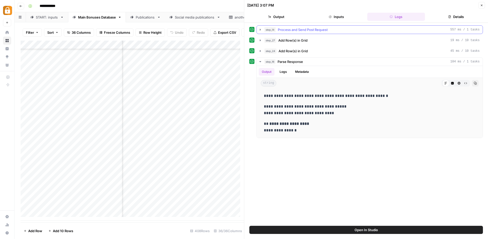
click at [259, 30] on icon "button" at bounding box center [260, 30] width 4 height 4
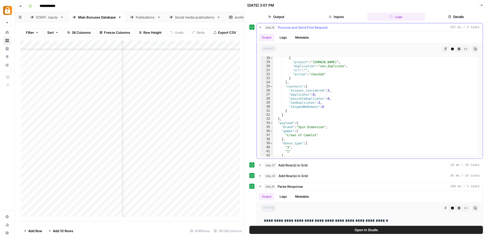
scroll to position [69, 0]
type textarea "**********"
drag, startPoint x: 288, startPoint y: 92, endPoint x: 334, endPoint y: 90, distance: 45.8
click at [334, 90] on div "} , { "project" : "[DOMAIN_NAME]" , "duplication" : "non_duplicate" , "url" : "…" at bounding box center [373, 107] width 201 height 108
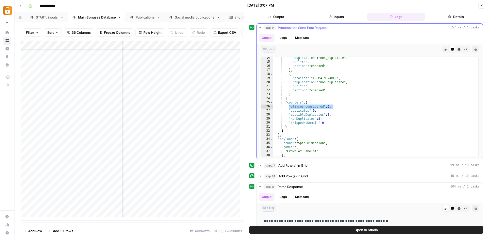
scroll to position [54, 0]
click at [296, 28] on span "Process and Send Post Request" at bounding box center [303, 27] width 50 height 5
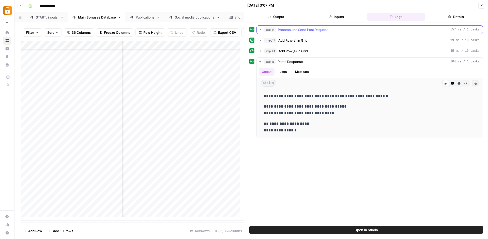
scroll to position [0, 0]
click at [260, 30] on icon "button" at bounding box center [260, 30] width 1 height 2
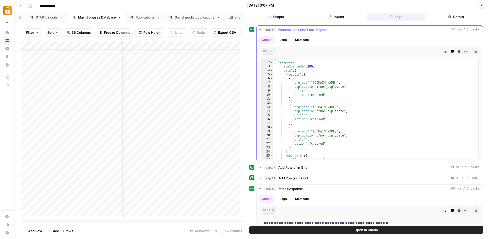
scroll to position [3, 0]
click at [285, 41] on button "Logs" at bounding box center [282, 40] width 13 height 8
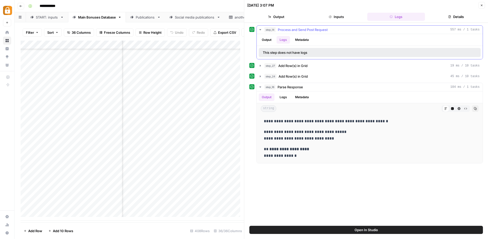
click at [264, 41] on button "Output" at bounding box center [267, 40] width 16 height 8
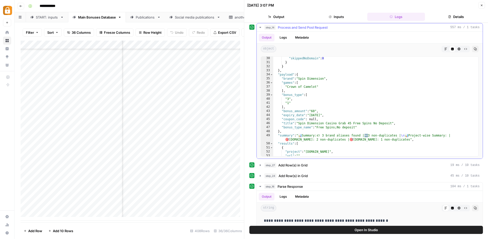
scroll to position [118, 0]
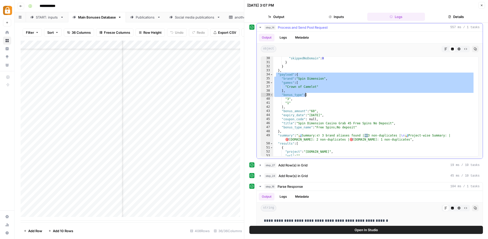
drag, startPoint x: 277, startPoint y: 75, endPoint x: 306, endPoint y: 92, distance: 33.7
click at [306, 92] on div ""skippedNoDomain" : 0 } } } , "payload" : { "brand" : "Spin Dimension" , "games…" at bounding box center [373, 110] width 201 height 108
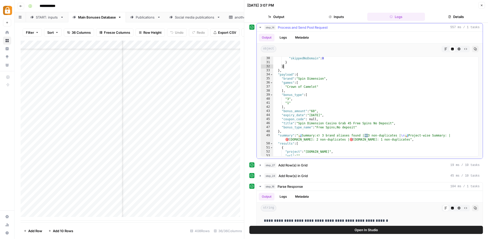
click at [303, 66] on div ""skippedNoDomain" : 0 } } } , "payload" : { "brand" : "Spin Dimension" , "games…" at bounding box center [373, 110] width 201 height 108
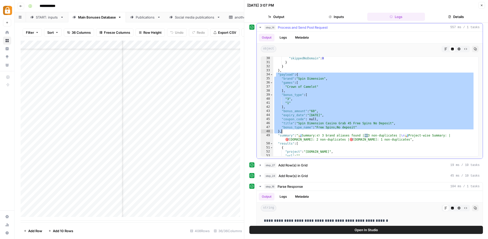
drag, startPoint x: 277, startPoint y: 74, endPoint x: 303, endPoint y: 131, distance: 63.0
click at [303, 131] on div ""skippedNoDomain" : 0 } } } , "payload" : { "brand" : "Spin Dimension" , "games…" at bounding box center [373, 110] width 201 height 108
click at [379, 108] on div ""skippedNoDomain" : 0 } } } , "payload" : { "brand" : "Spin Dimension" , "games…" at bounding box center [373, 110] width 201 height 108
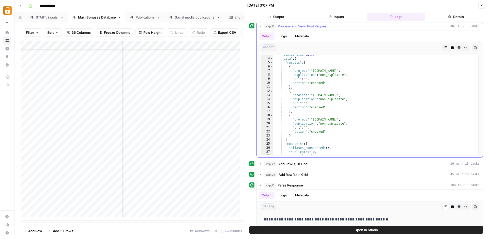
scroll to position [4, 0]
drag, startPoint x: 315, startPoint y: 71, endPoint x: 346, endPoint y: 73, distance: 31.0
click at [346, 72] on div ""status_code" : 200 , "data" : { "results" : [ { "project" : "[DOMAIN_NAME]" , …" at bounding box center [373, 106] width 201 height 108
click at [346, 73] on div ""status_code" : 200 , "data" : { "results" : [ { "project" : "[DOMAIN_NAME]" , …" at bounding box center [373, 106] width 201 height 108
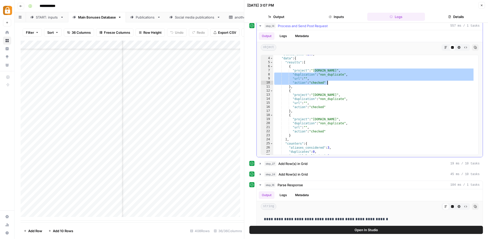
drag, startPoint x: 314, startPoint y: 71, endPoint x: 345, endPoint y: 90, distance: 36.0
click at [345, 90] on div ""status_code" : 200 , "data" : { "results" : [ { "project" : "[DOMAIN_NAME]" , …" at bounding box center [373, 106] width 201 height 108
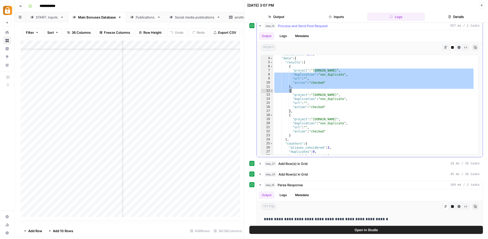
click at [342, 85] on div ""status_code" : 200 , "data" : { "results" : [ { "project" : "[DOMAIN_NAME]" , …" at bounding box center [373, 106] width 201 height 108
type textarea "**********"
